Goal: Information Seeking & Learning: Learn about a topic

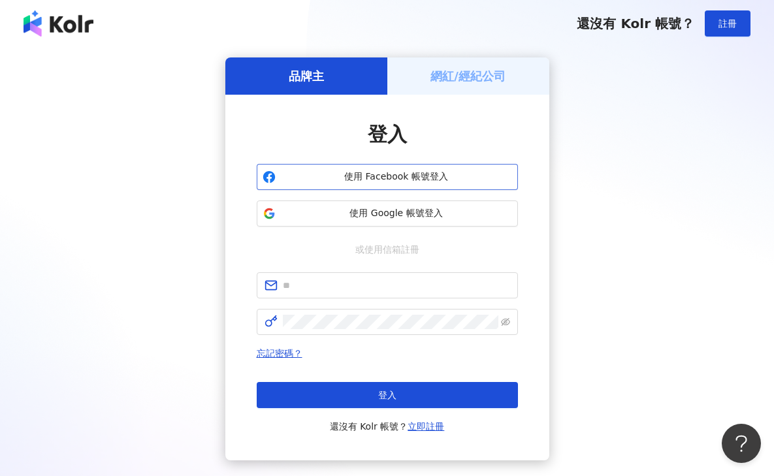
click at [400, 178] on span "使用 Facebook 帳號登入" at bounding box center [396, 176] width 231 height 13
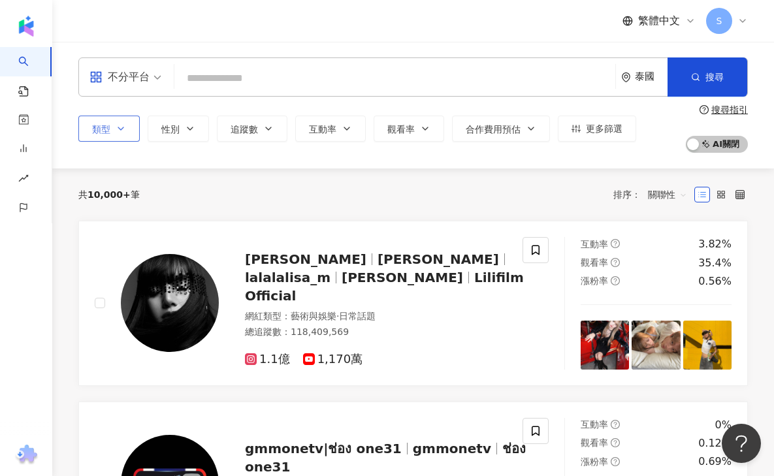
click at [101, 125] on span "類型" at bounding box center [101, 129] width 18 height 10
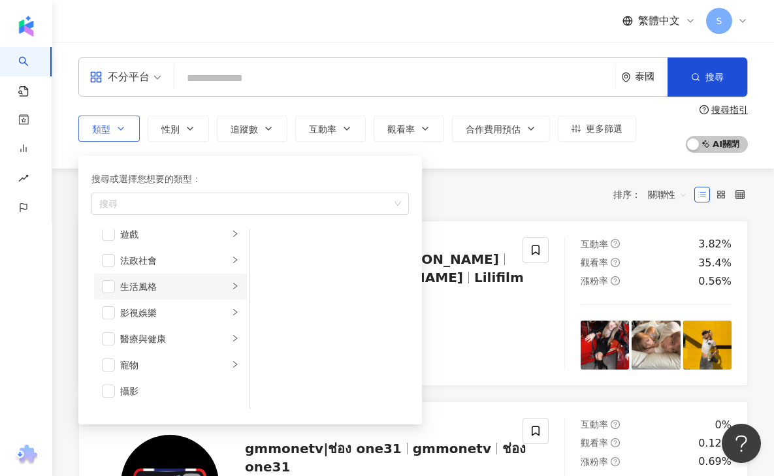
scroll to position [351, 0]
click at [134, 279] on div "攝影" at bounding box center [179, 285] width 119 height 14
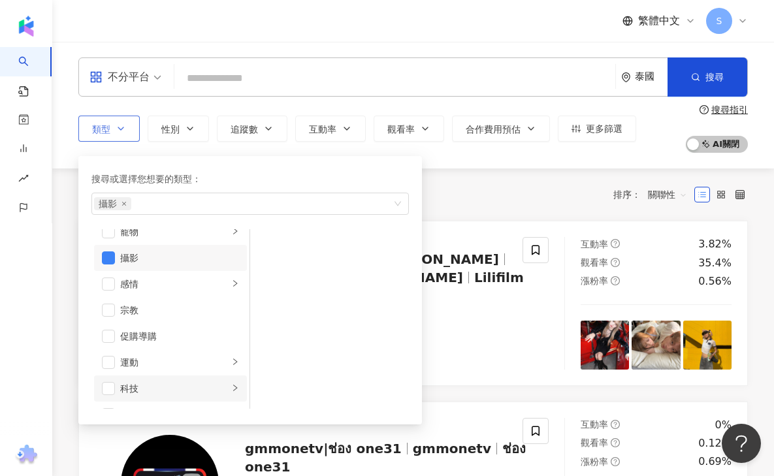
scroll to position [379, 0]
click at [147, 385] on div "科技" at bounding box center [174, 388] width 108 height 14
click at [274, 246] on li "AI & 半導體" at bounding box center [329, 245] width 153 height 26
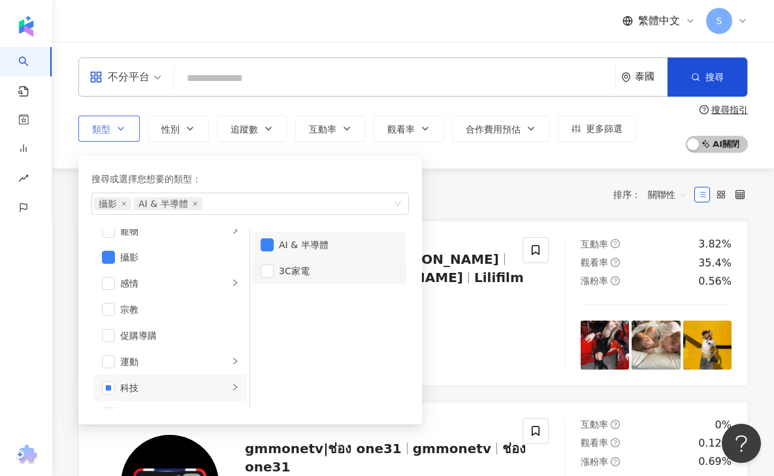
click at [271, 278] on li "3C家電" at bounding box center [329, 271] width 153 height 26
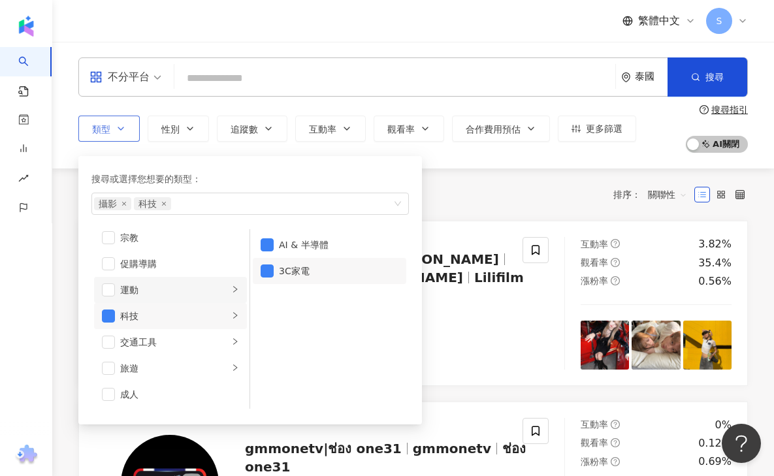
scroll to position [452, 0]
click at [488, 190] on div "共 10,000+ 筆 排序： 關聯性" at bounding box center [412, 194] width 669 height 21
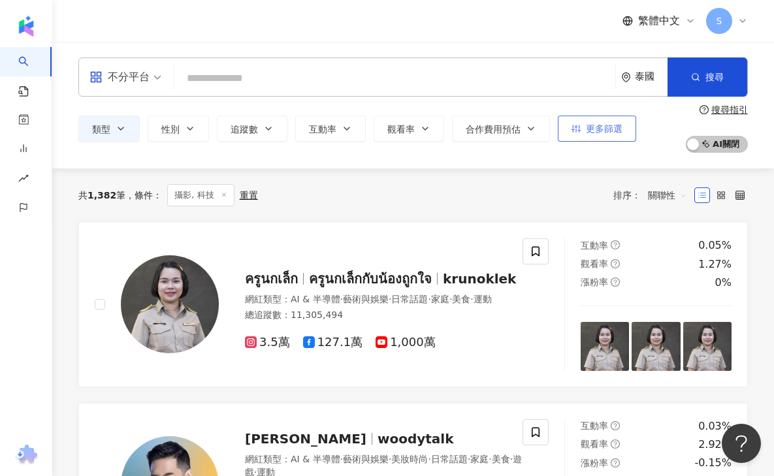
click at [587, 131] on span "更多篩選" at bounding box center [604, 128] width 37 height 10
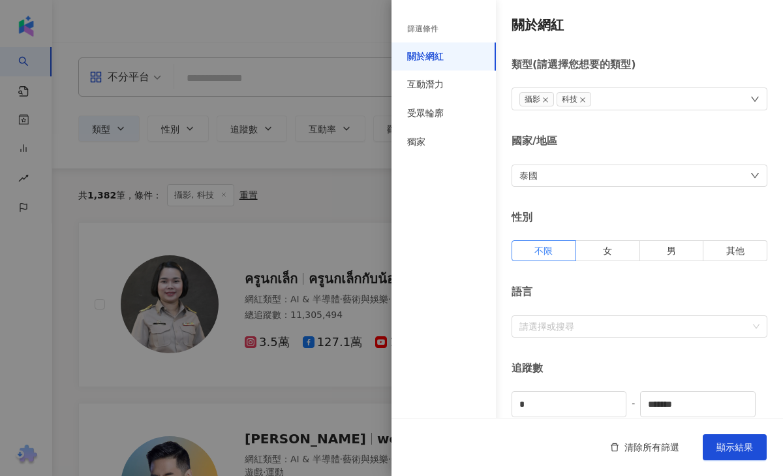
click at [572, 174] on div "泰國" at bounding box center [640, 176] width 256 height 22
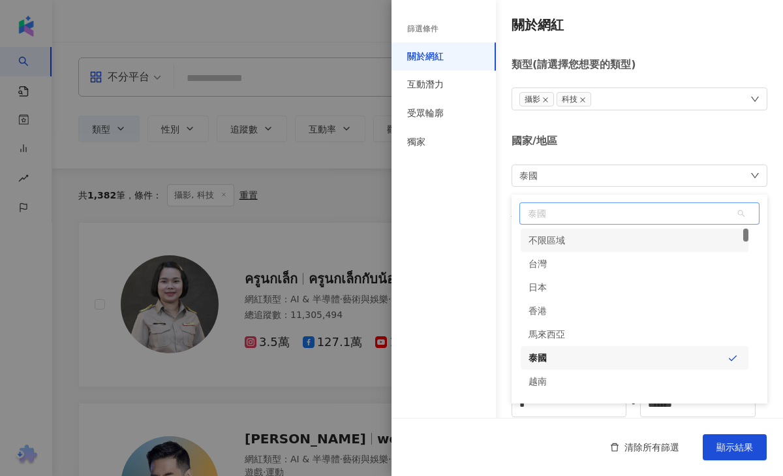
click at [554, 213] on span "泰國" at bounding box center [639, 213] width 239 height 21
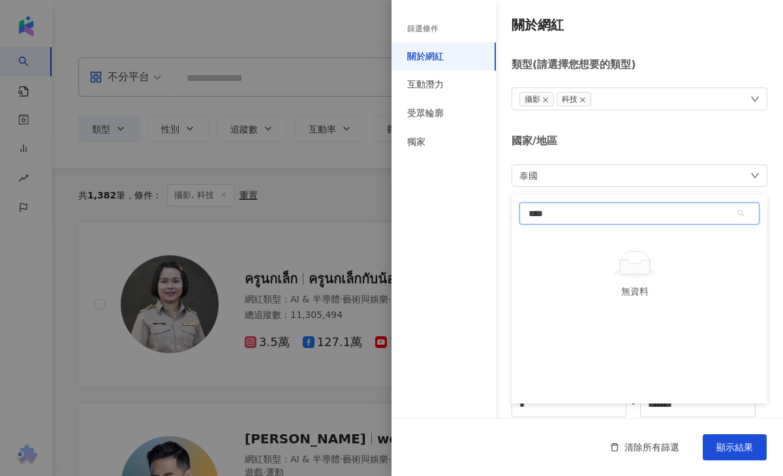
type input "***"
click at [536, 245] on div "新加坡" at bounding box center [542, 240] width 27 height 24
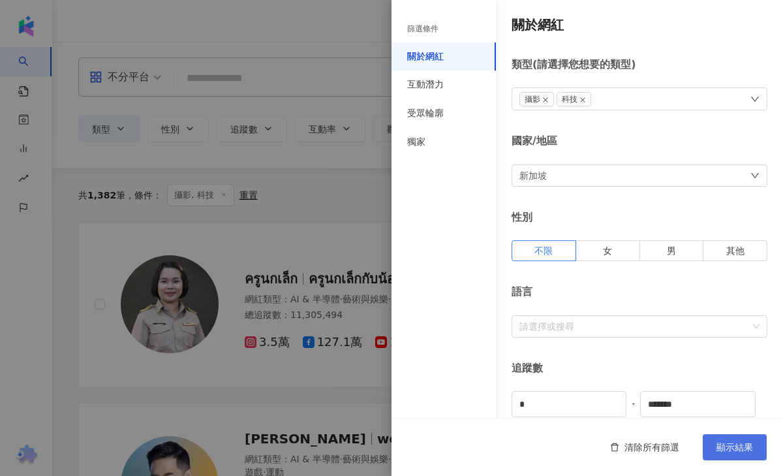
click at [727, 443] on span "顯示結果" at bounding box center [735, 447] width 37 height 10
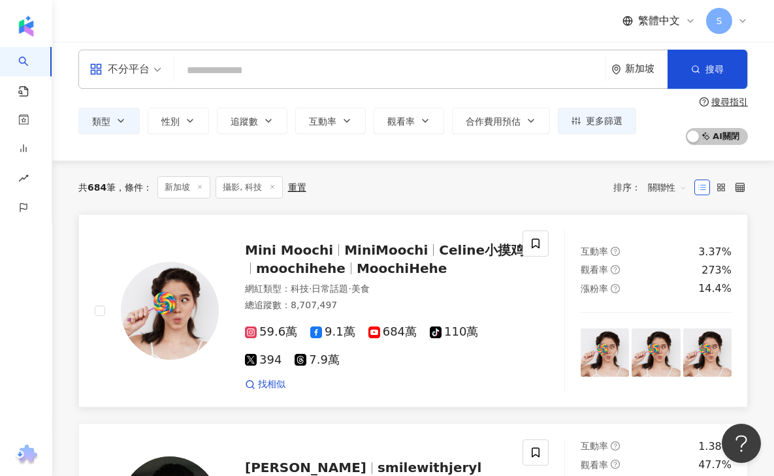
scroll to position [18, 0]
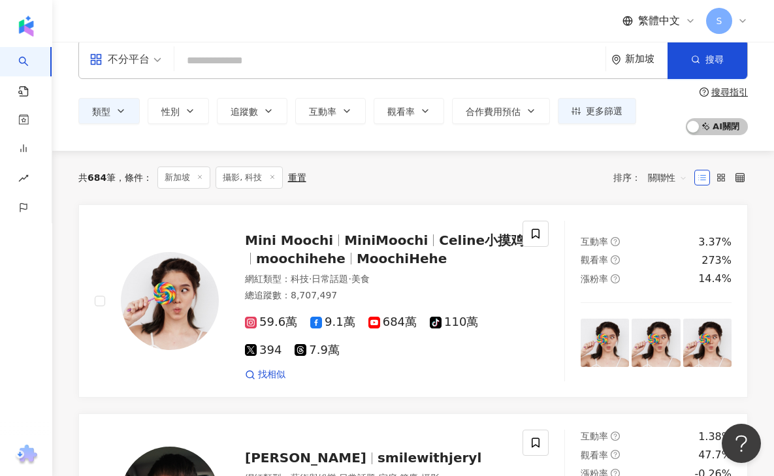
click at [108, 61] on div "不分平台" at bounding box center [119, 59] width 60 height 21
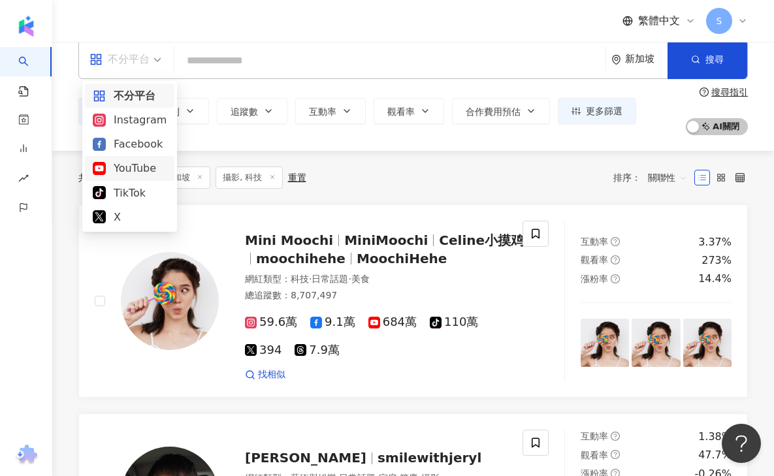
click at [127, 168] on div "YouTube" at bounding box center [130, 168] width 74 height 16
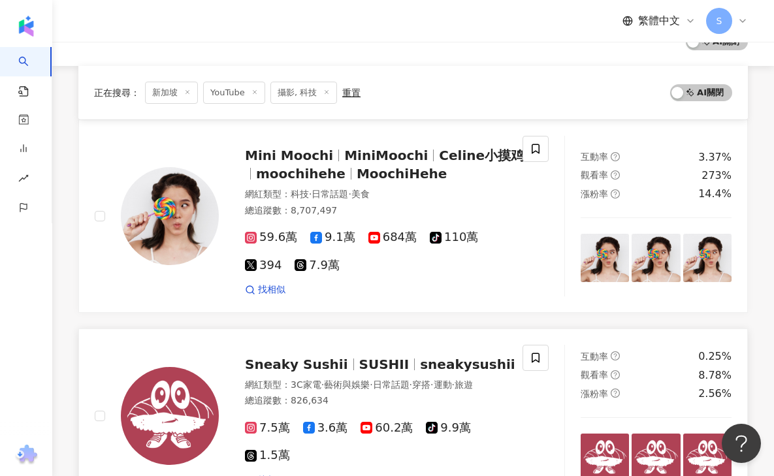
scroll to position [281, 0]
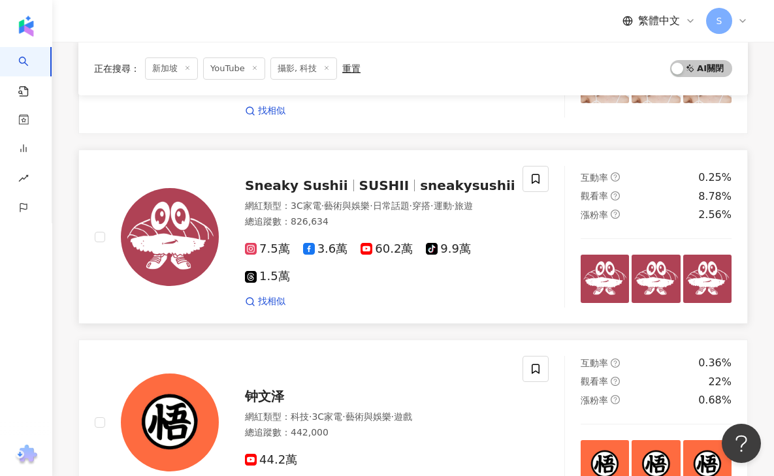
click at [300, 186] on span "Sneaky Sushii" at bounding box center [296, 186] width 103 height 16
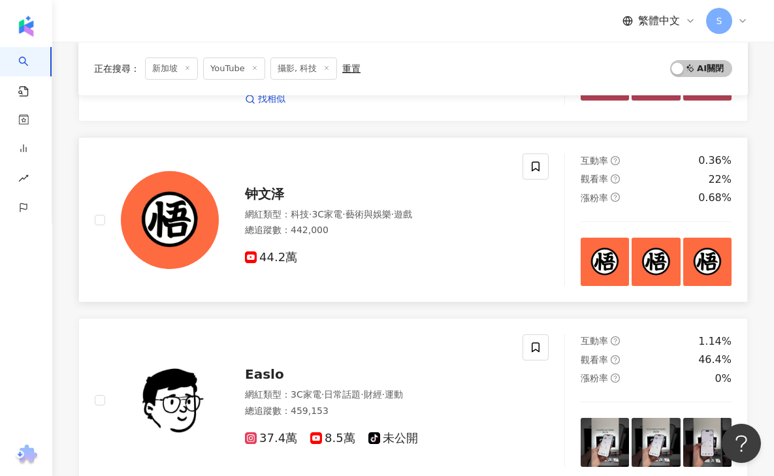
scroll to position [505, 0]
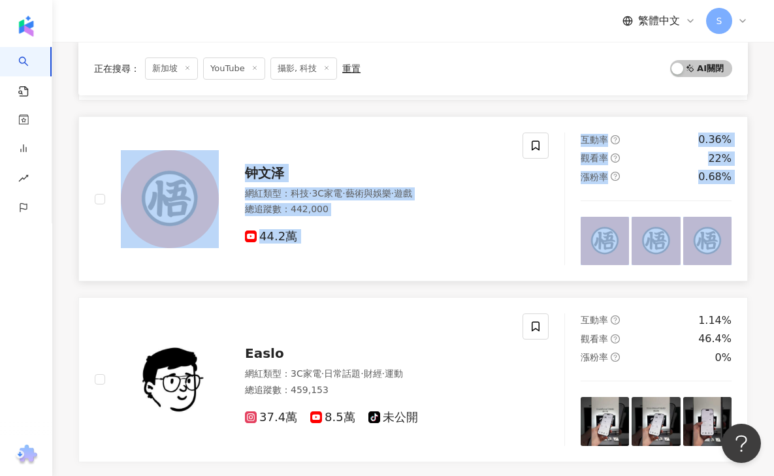
click at [509, 197] on div "钟文泽 網紅類型 ： 科技 · 3C家電 · 藝術與娛樂 · 遊戲 總追蹤數 ： 442,000 44.2萬" at bounding box center [309, 199] width 428 height 133
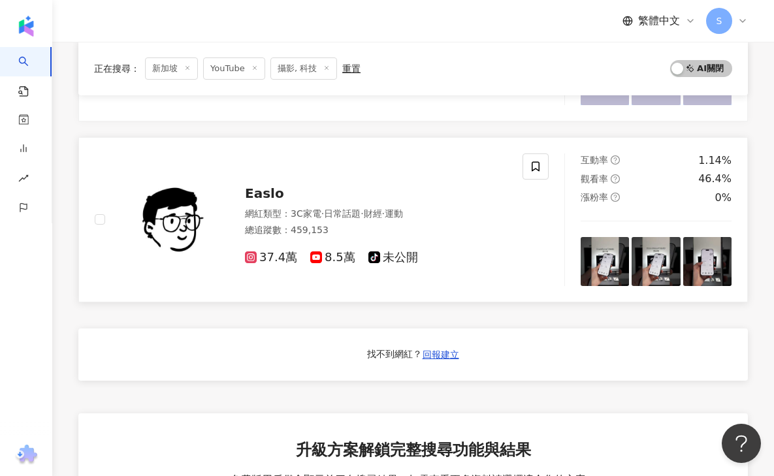
scroll to position [763, 0]
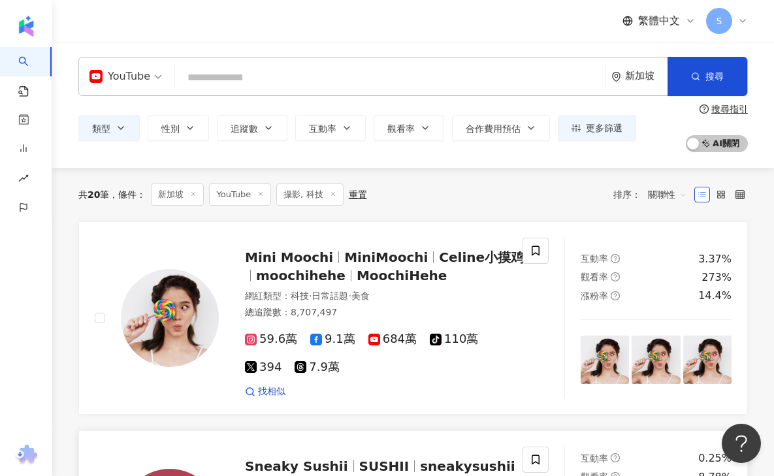
scroll to position [0, 0]
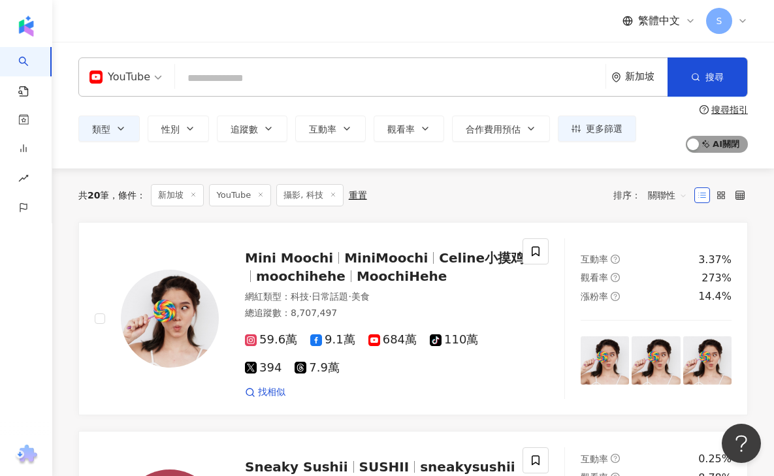
click at [694, 147] on div "button" at bounding box center [693, 145] width 12 height 17
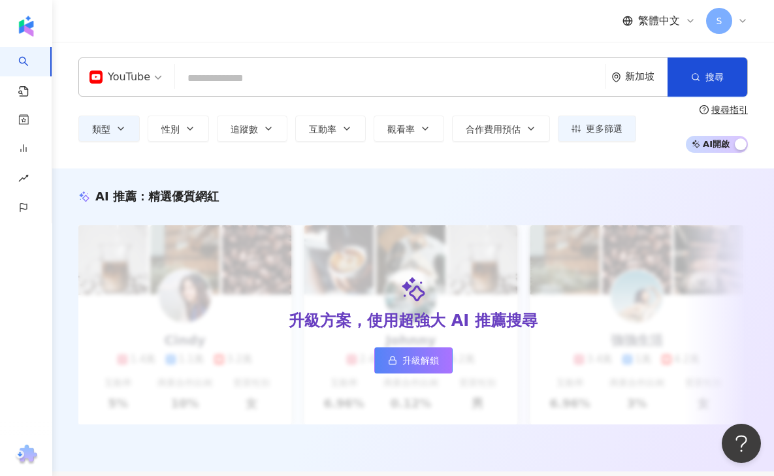
click at [566, 172] on div "AI 推薦 ： 精選優質網紅 升級方案，使用超強大 AI 推薦搜尋 升級解鎖 Cindy 1.4萬 1.1萬 3.2萬 互動率 5% 商業合作比例 10% 受…" at bounding box center [412, 319] width 721 height 303
click at [718, 20] on span "S" at bounding box center [719, 21] width 6 height 14
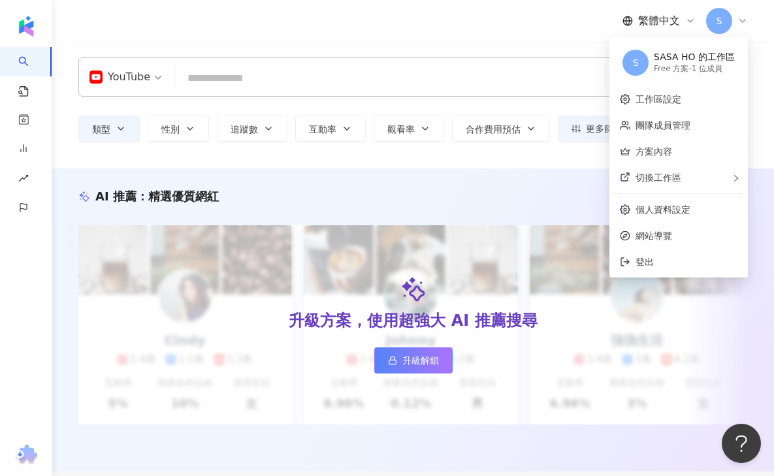
click at [443, 31] on div "繁體中文 S" at bounding box center [412, 21] width 669 height 42
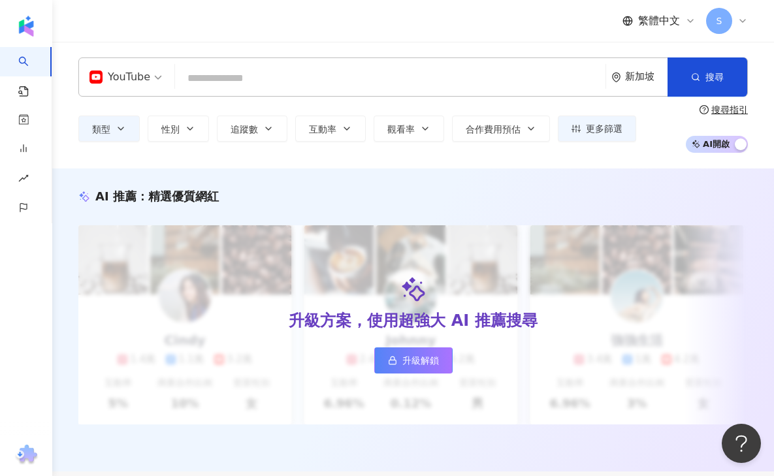
click at [236, 71] on input "search" at bounding box center [390, 78] width 420 height 25
click at [104, 133] on span "類型" at bounding box center [101, 129] width 18 height 10
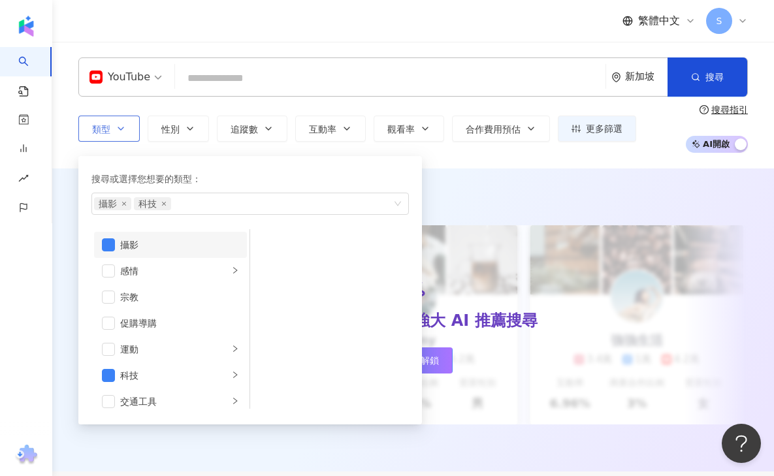
scroll to position [382, 0]
click at [107, 253] on span "button" at bounding box center [108, 254] width 13 height 13
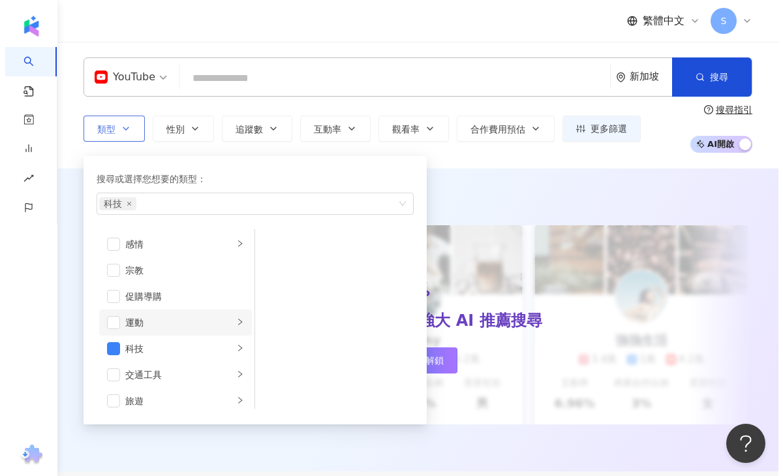
scroll to position [452, 0]
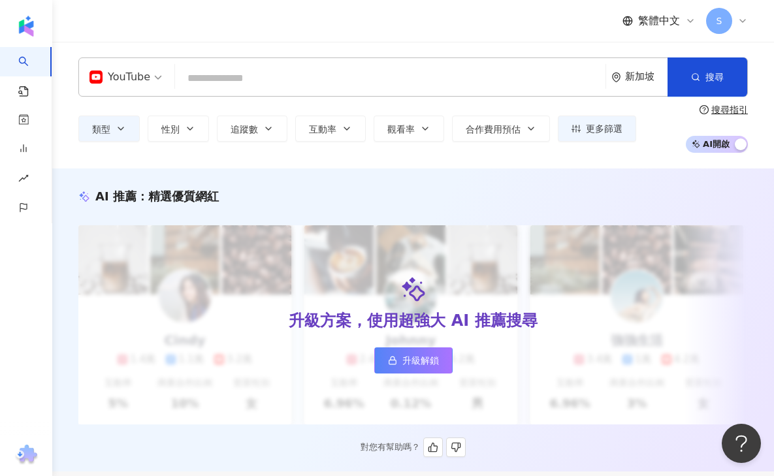
click at [497, 191] on div "AI 推薦 ： 精選優質網紅" at bounding box center [412, 196] width 669 height 16
click at [602, 131] on span "更多篩選" at bounding box center [604, 128] width 37 height 10
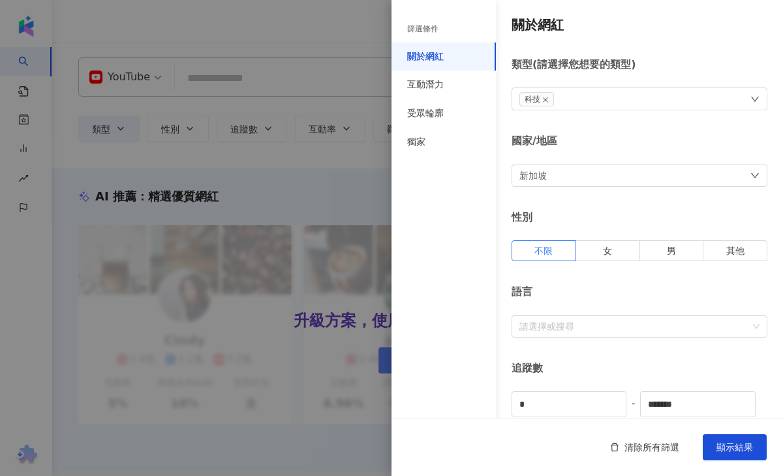
click at [569, 174] on div "新加坡" at bounding box center [640, 176] width 256 height 22
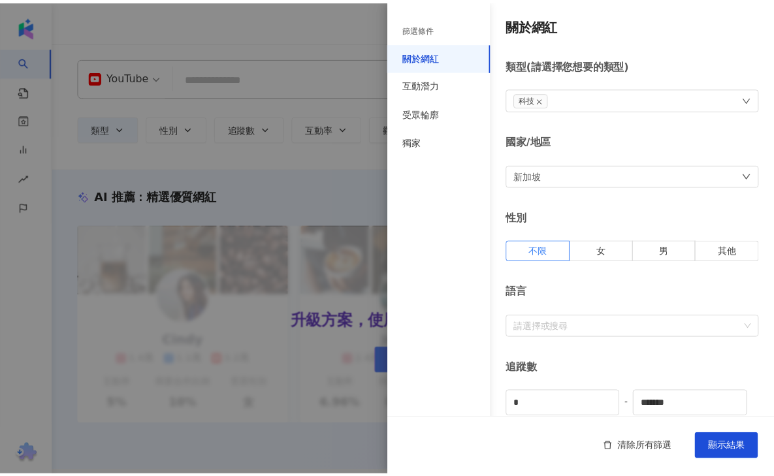
scroll to position [25, 0]
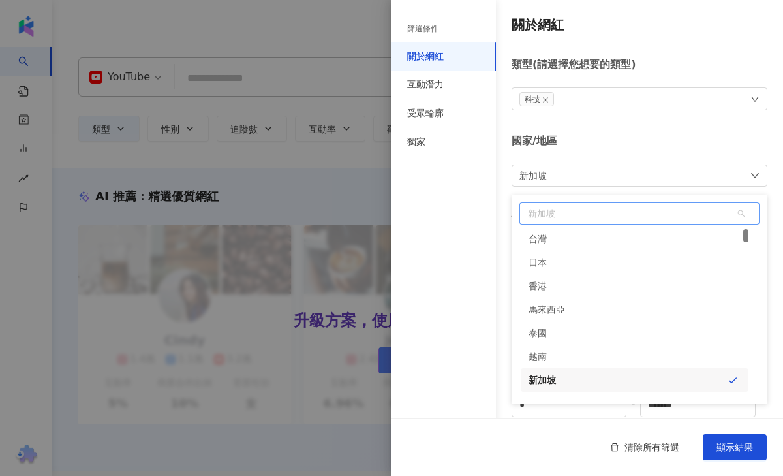
click at [581, 215] on span "新加坡" at bounding box center [639, 213] width 239 height 21
type input "**"
click at [571, 244] on div "馬來西亞" at bounding box center [635, 240] width 228 height 24
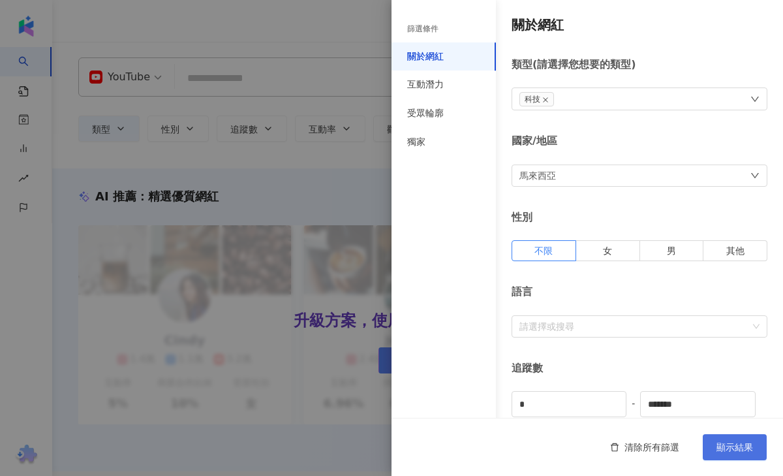
click at [723, 454] on button "顯示結果" at bounding box center [735, 447] width 64 height 26
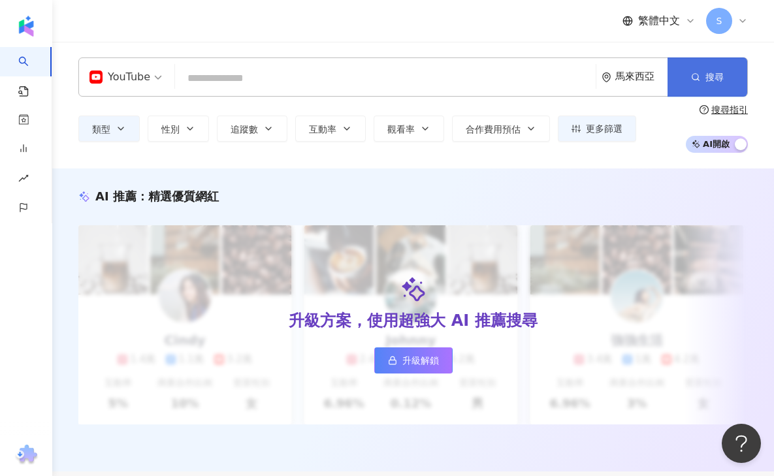
click at [719, 73] on span "搜尋" at bounding box center [714, 77] width 18 height 10
click at [708, 80] on span "搜尋" at bounding box center [714, 77] width 18 height 10
click at [363, 188] on div "AI 推薦 ： 精選優質網紅" at bounding box center [412, 196] width 669 height 16
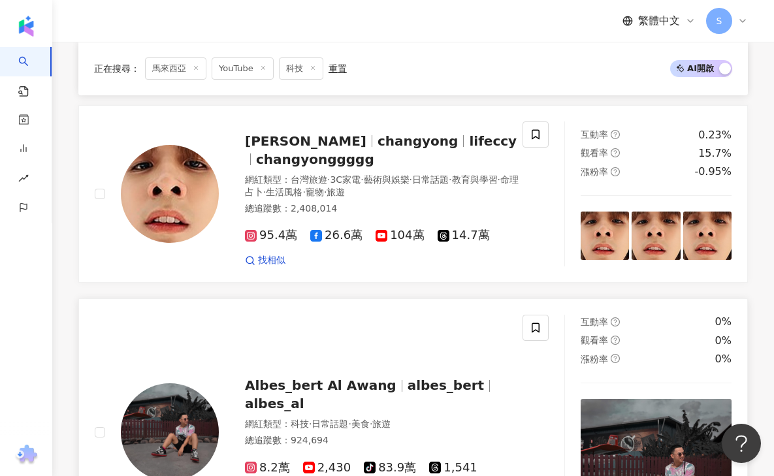
scroll to position [1032, 0]
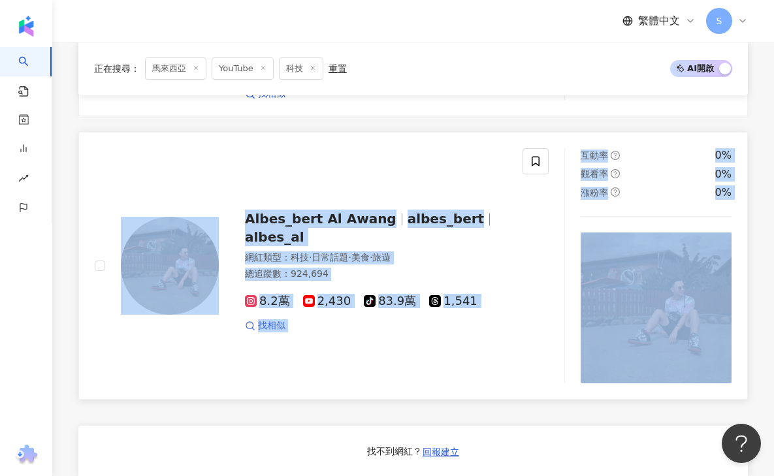
click at [272, 332] on span "找相似" at bounding box center [271, 325] width 27 height 13
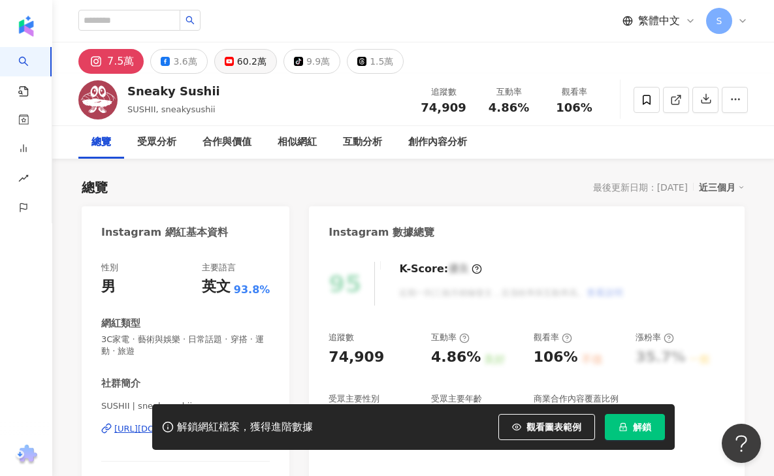
click at [228, 60] on icon at bounding box center [229, 61] width 9 height 9
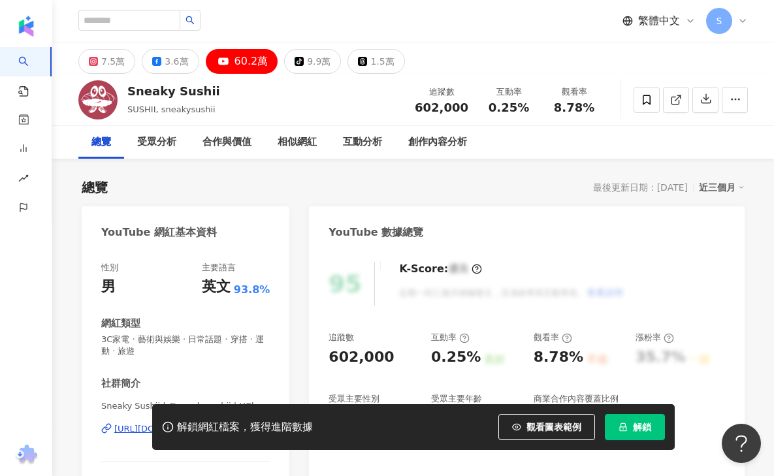
drag, startPoint x: 147, startPoint y: 91, endPoint x: 223, endPoint y: 93, distance: 76.4
click at [223, 93] on div "Sneaky Sushii SUSHII, sneakysushii 追蹤數 602,000 互動率 0.25% 觀看率 8.78%" at bounding box center [412, 100] width 721 height 52
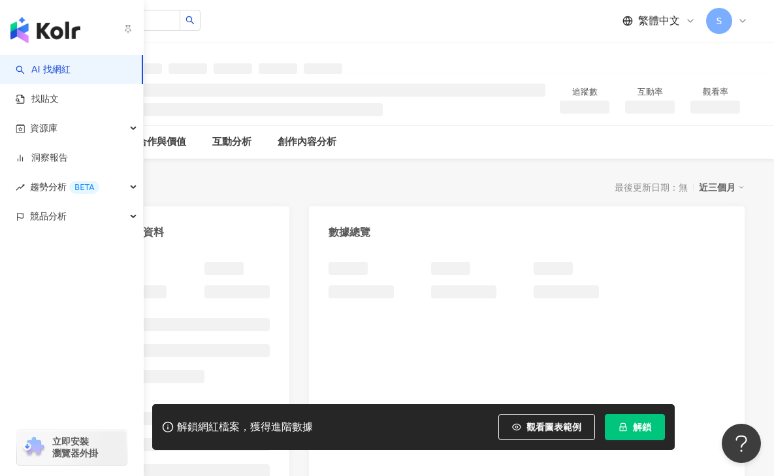
click at [213, 184] on div "總覽 最後更新日期：無 近三個月" at bounding box center [413, 187] width 663 height 18
click at [36, 67] on link "AI 找網紅" at bounding box center [43, 69] width 55 height 13
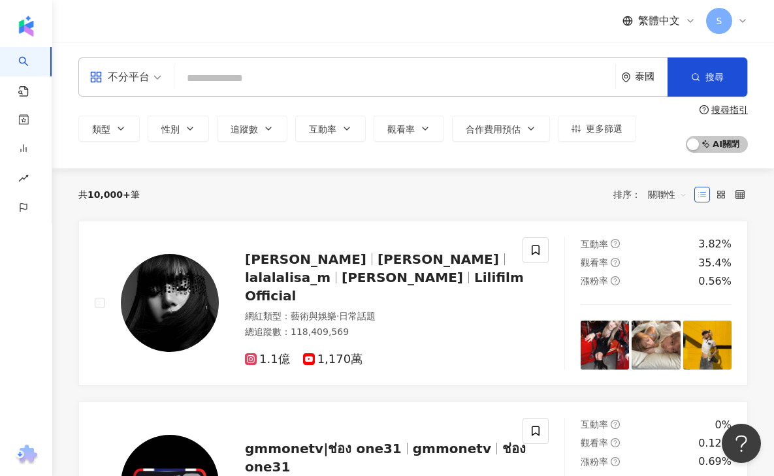
click at [253, 210] on div "共 10,000+ 筆 排序： 關聯性" at bounding box center [412, 194] width 669 height 52
click at [126, 72] on div "不分平台" at bounding box center [119, 77] width 60 height 21
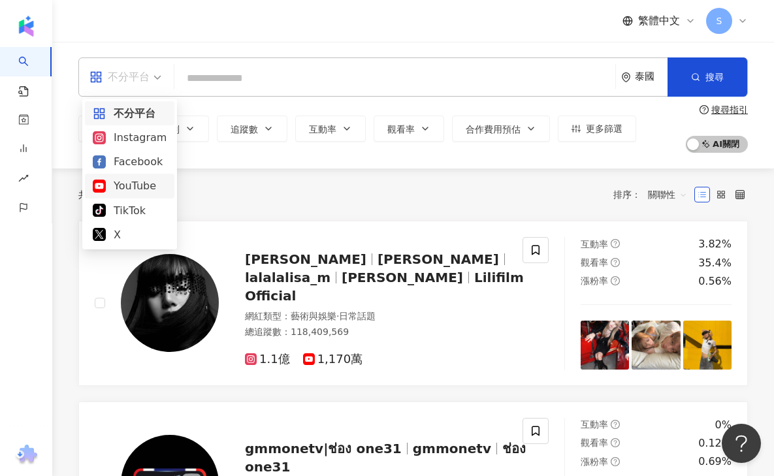
click at [125, 183] on div "YouTube" at bounding box center [130, 186] width 74 height 16
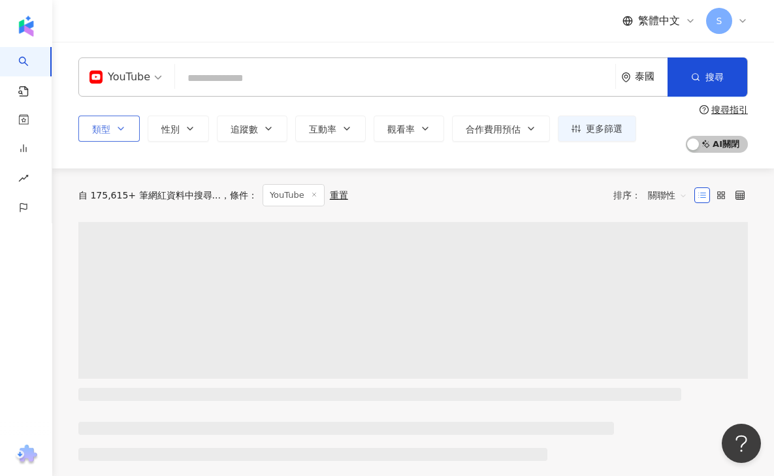
click at [93, 126] on span "類型" at bounding box center [101, 129] width 18 height 10
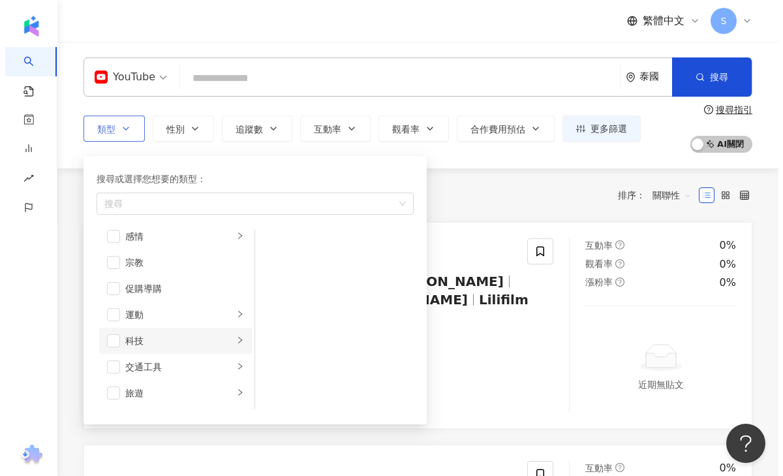
scroll to position [426, 0]
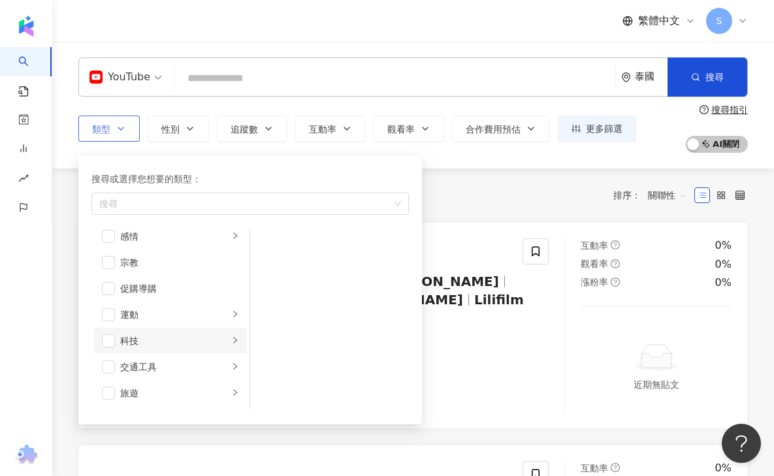
click at [153, 343] on div "科技" at bounding box center [174, 341] width 108 height 14
click at [108, 341] on span "button" at bounding box center [108, 340] width 13 height 13
click at [537, 192] on div "共 4,083 筆 條件 ： YouTube 重置 排序： 關聯性" at bounding box center [412, 195] width 669 height 22
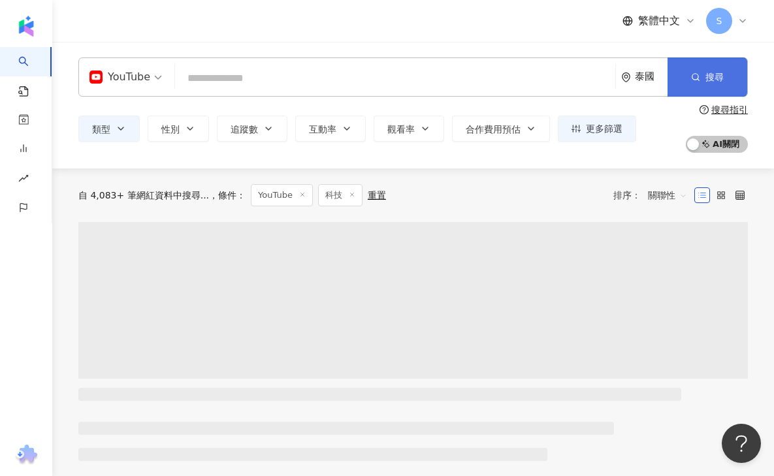
click at [693, 82] on button "搜尋" at bounding box center [707, 76] width 80 height 39
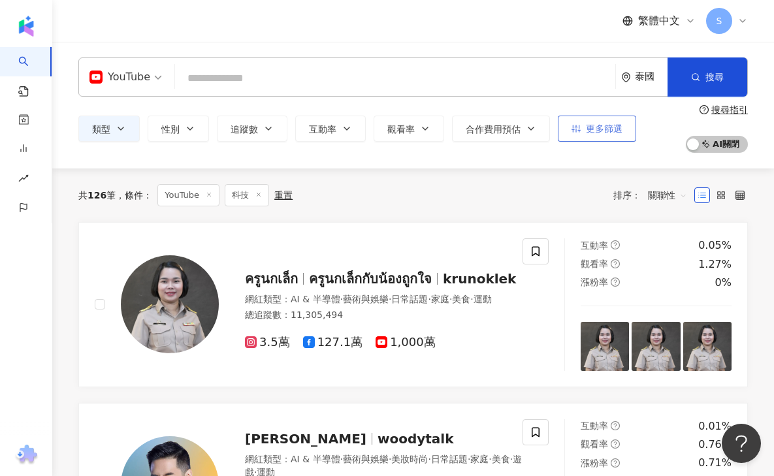
click at [606, 131] on span "更多篩選" at bounding box center [604, 128] width 37 height 10
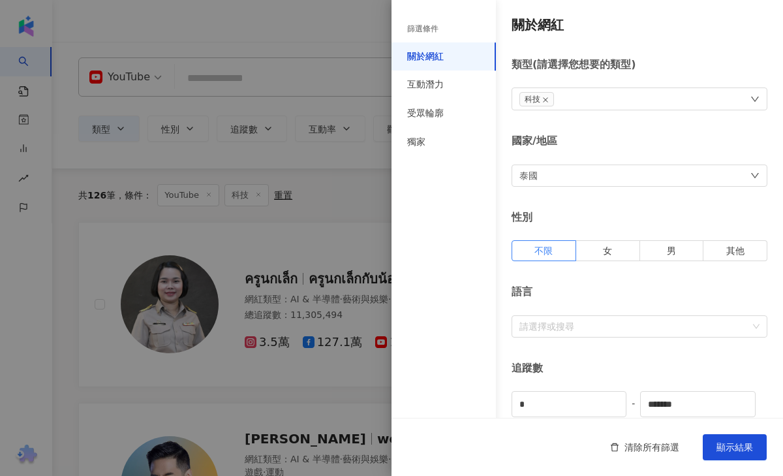
click at [678, 176] on div "泰國" at bounding box center [640, 176] width 256 height 22
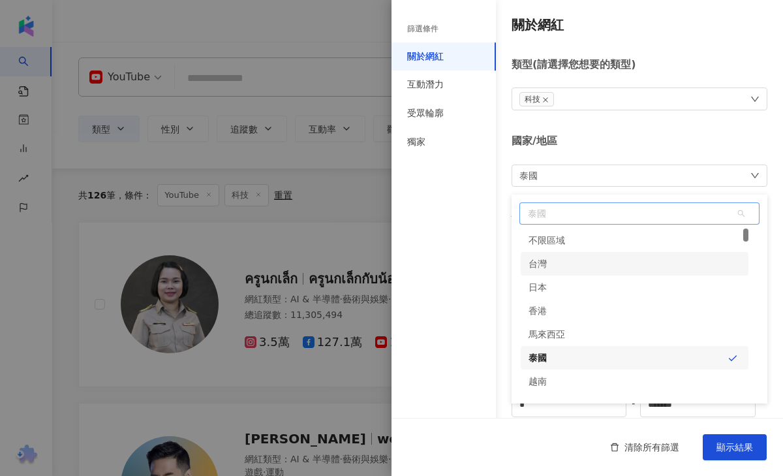
click at [562, 210] on span "泰國" at bounding box center [639, 213] width 239 height 21
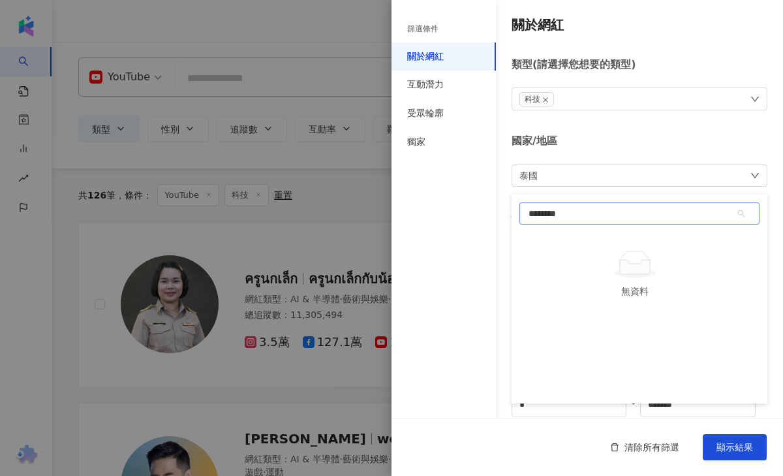
click at [578, 208] on input "*******" at bounding box center [640, 213] width 238 height 21
type input "*"
type input "***"
click at [559, 244] on div "新加坡" at bounding box center [635, 240] width 228 height 24
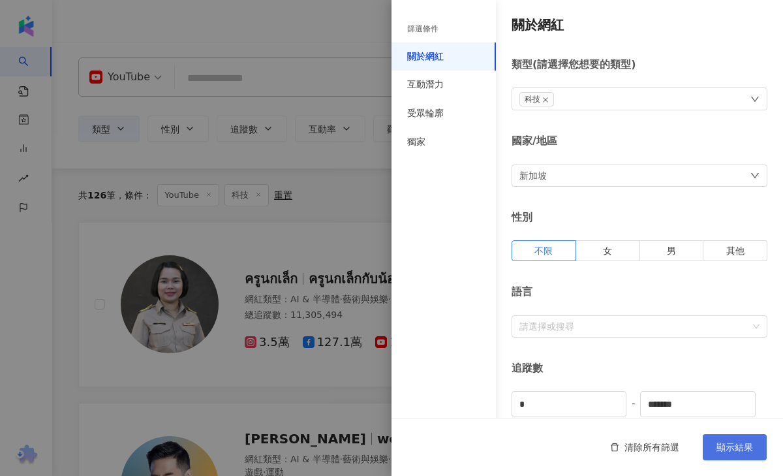
click at [725, 449] on span "顯示結果" at bounding box center [735, 447] width 37 height 10
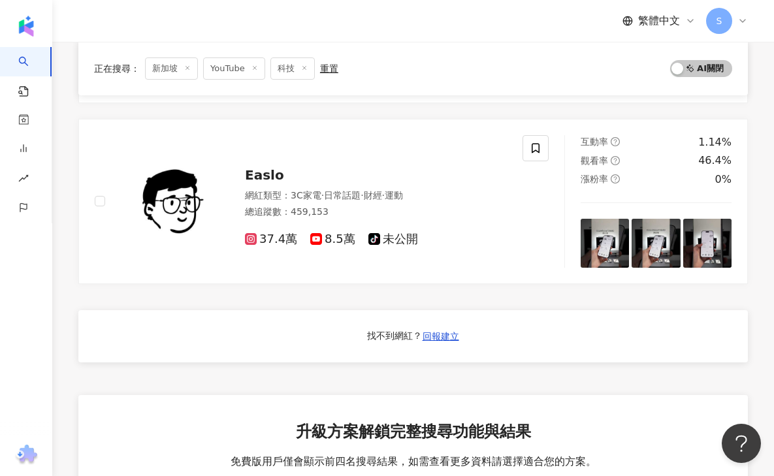
scroll to position [652, 0]
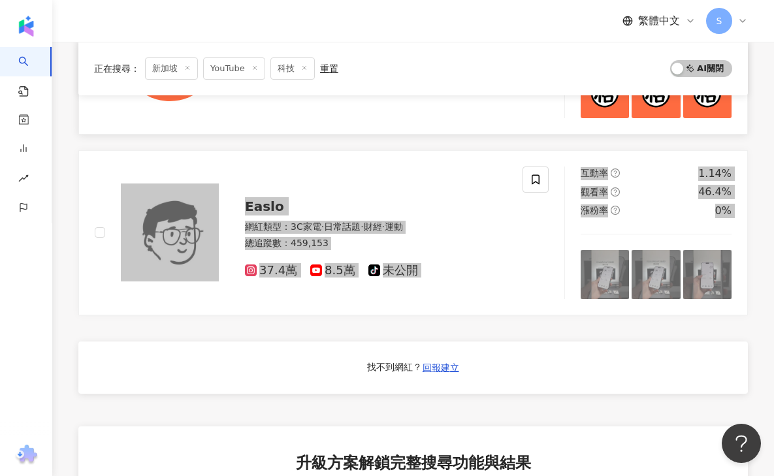
drag, startPoint x: 253, startPoint y: 206, endPoint x: 487, endPoint y: 113, distance: 252.3
click at [0, 0] on div "AI 找網紅 找貼文 資源庫 洞察報告 趨勢分析 BETA 競品分析 繁體中文 S YouTube 新加坡 搜尋 類型 性別 追蹤數 互動率 觀看率 合作費用…" at bounding box center [387, 121] width 774 height 1547
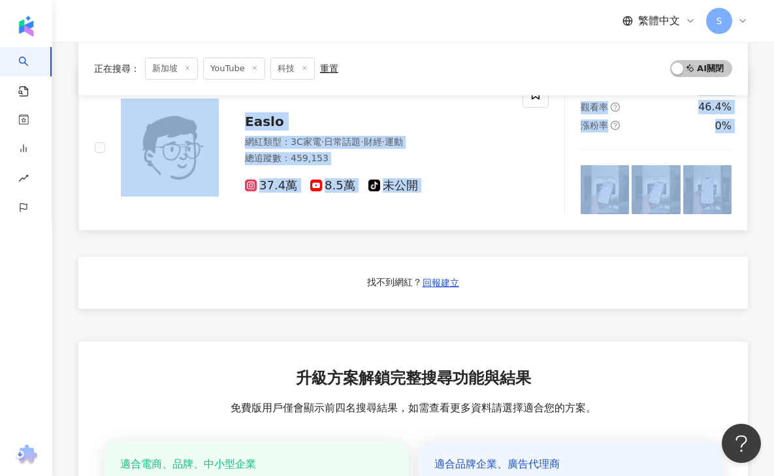
scroll to position [723, 0]
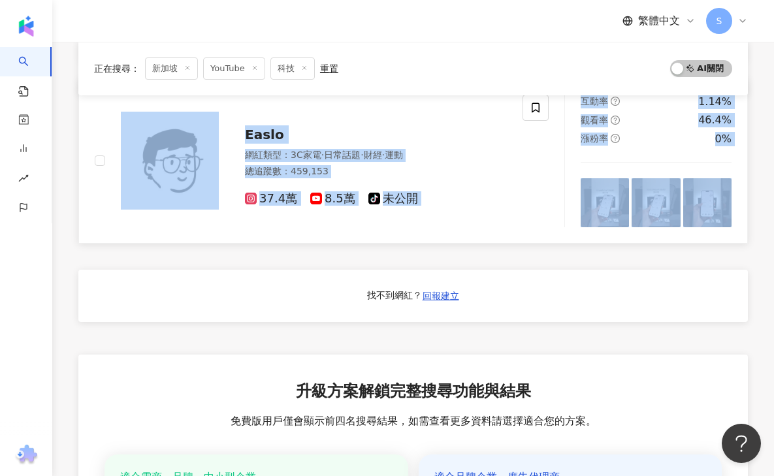
click at [512, 217] on div "Easlo 網紅類型 ： 3C家電 · 日常話題 · 財經 · 運動 總追蹤數 ： 459,153 37.4萬 8.5萬 tiktok-icon 未公開" at bounding box center [309, 161] width 428 height 133
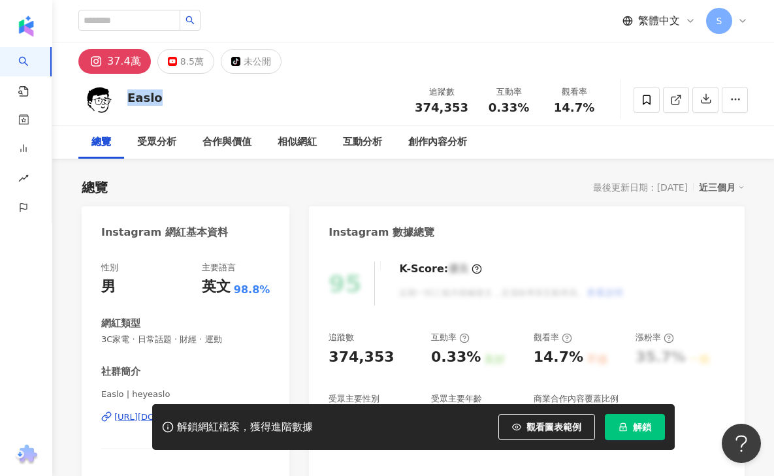
drag, startPoint x: 134, startPoint y: 97, endPoint x: 169, endPoint y: 99, distance: 34.7
click at [169, 99] on div "Easlo 追蹤數 374,353 互動率 0.33% 觀看率 14.7%" at bounding box center [412, 100] width 721 height 52
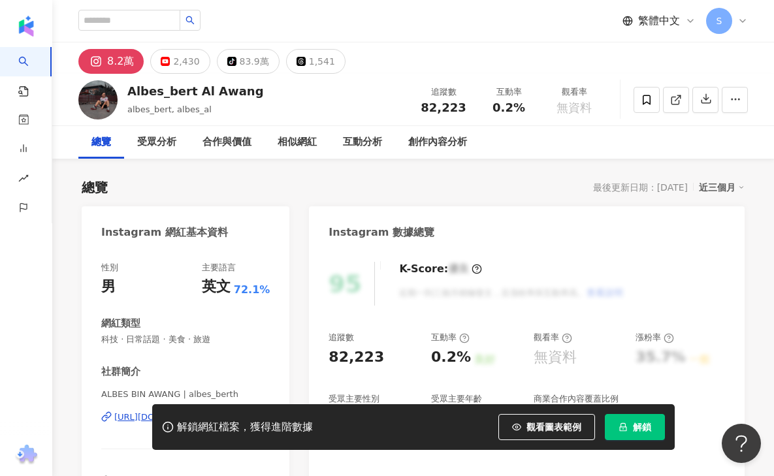
drag, startPoint x: 245, startPoint y: 89, endPoint x: 276, endPoint y: 90, distance: 30.7
click at [276, 90] on div "Albes_bert Al Awang albes_bert, albes_al 追蹤數 82,223 互動率 0.2% 觀看率 無資料" at bounding box center [412, 100] width 721 height 52
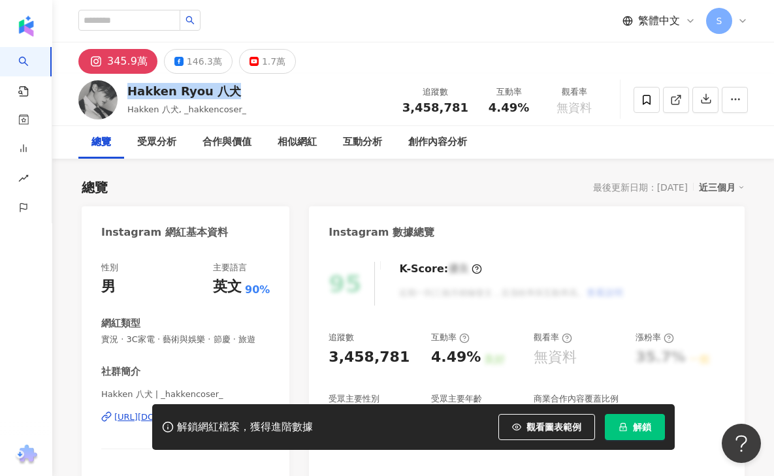
drag, startPoint x: 127, startPoint y: 94, endPoint x: 275, endPoint y: 89, distance: 148.9
click at [275, 89] on div "Hakken Ryou 八犬 Hakken 八犬, _hakkencoser_ 追蹤數 3,458,781 互動率 4.49% 觀看率 無資料" at bounding box center [412, 100] width 721 height 52
copy div "Hakken Ryou 八犬"
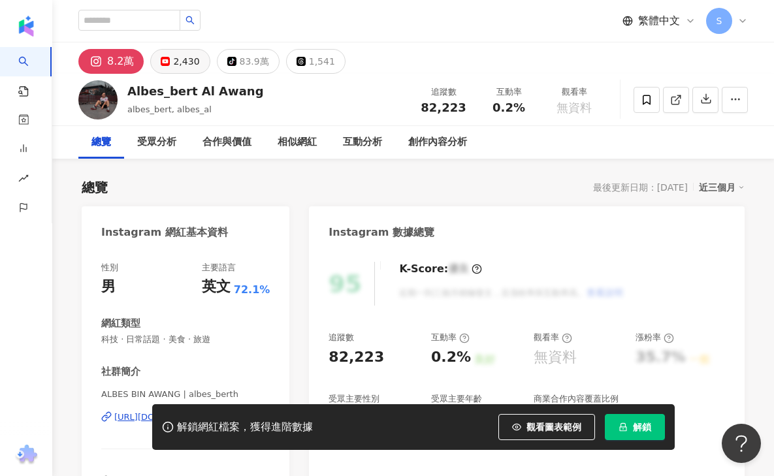
click at [178, 65] on div "2,430" at bounding box center [186, 61] width 26 height 18
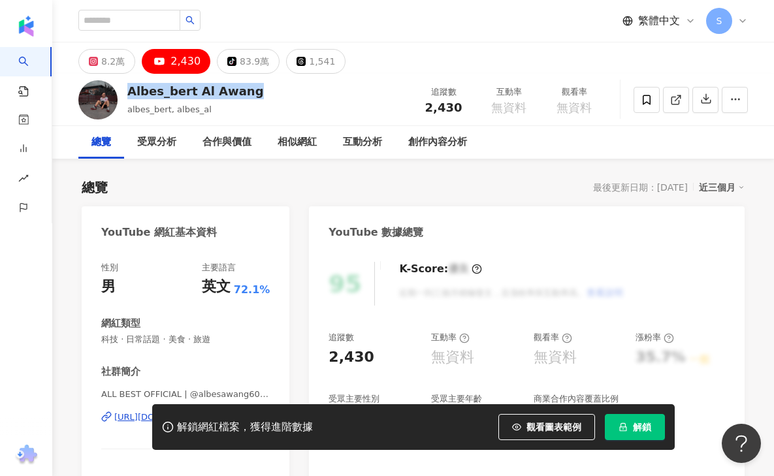
drag, startPoint x: 182, startPoint y: 89, endPoint x: 285, endPoint y: 88, distance: 102.5
click at [285, 88] on div "Albes_bert Al Awang albes_bert, albes_al 追蹤數 2,430 互動率 無資料 觀看率 無資料" at bounding box center [412, 100] width 721 height 52
copy div "Albes_bert Al Awang"
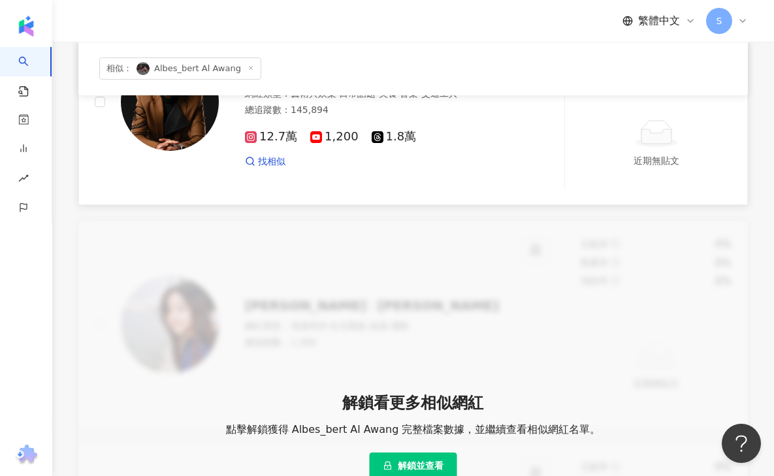
scroll to position [401, 0]
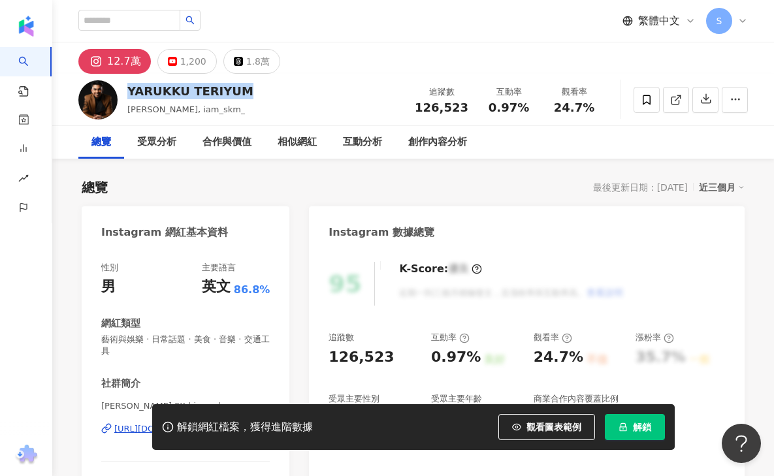
click at [253, 90] on div "YARUKKU TERIYUM [PERSON_NAME], iam_skm_ 追蹤數 126,523 互動率 0.97% 觀看率 24.7%" at bounding box center [412, 100] width 721 height 52
